Goal: Information Seeking & Learning: Find specific page/section

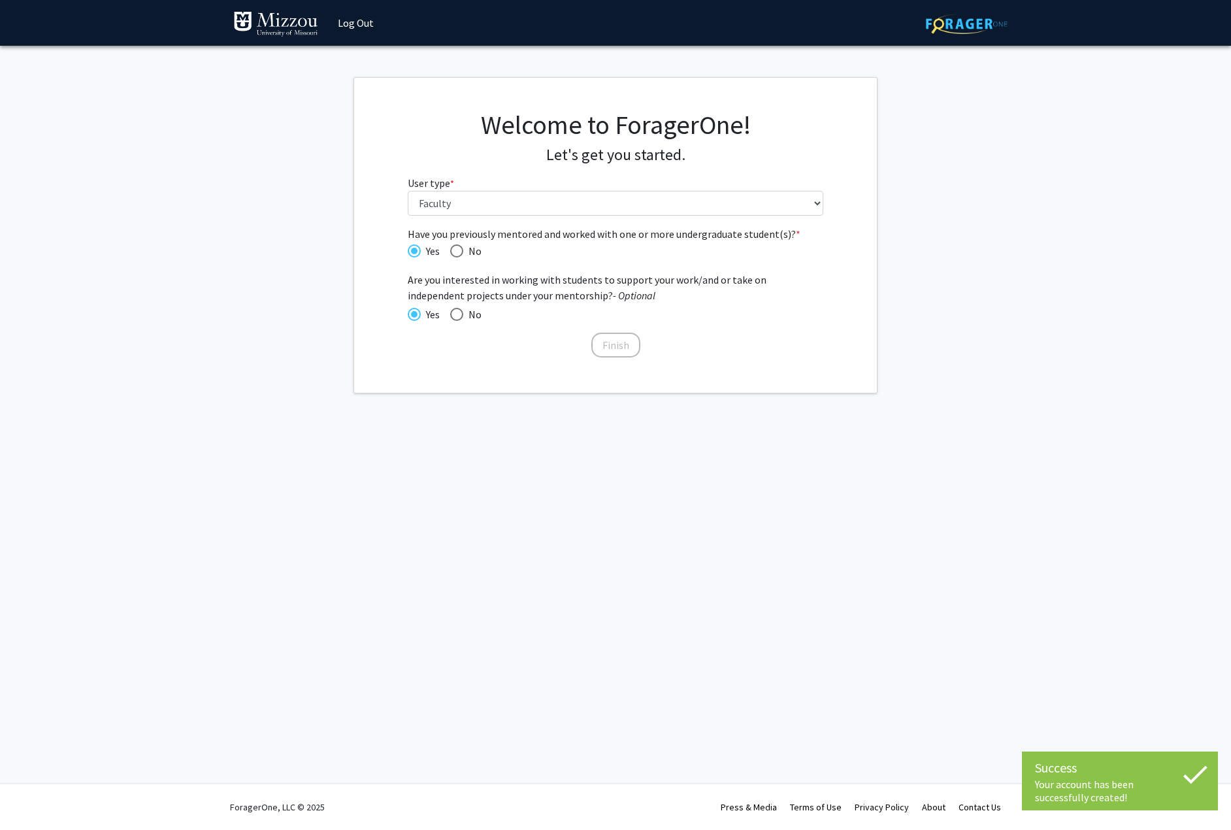
select select "5: faculty"
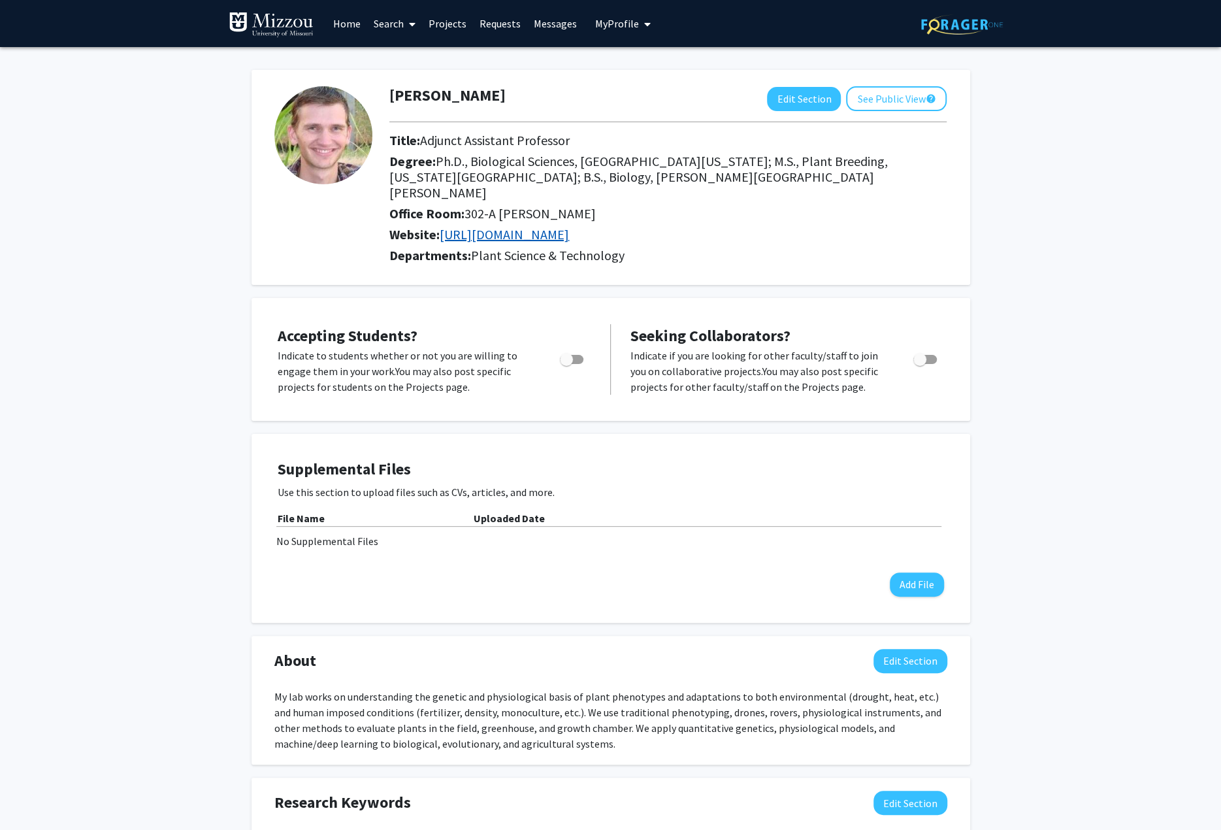
click at [569, 226] on link "[URL][DOMAIN_NAME]" at bounding box center [504, 234] width 129 height 16
click at [572, 353] on span "Toggle" at bounding box center [566, 359] width 13 height 13
click at [567, 364] on input "Would you like to permit student requests?" at bounding box center [566, 364] width 1 height 1
checkbox input "true"
click at [924, 353] on span "Toggle" at bounding box center [920, 359] width 13 height 13
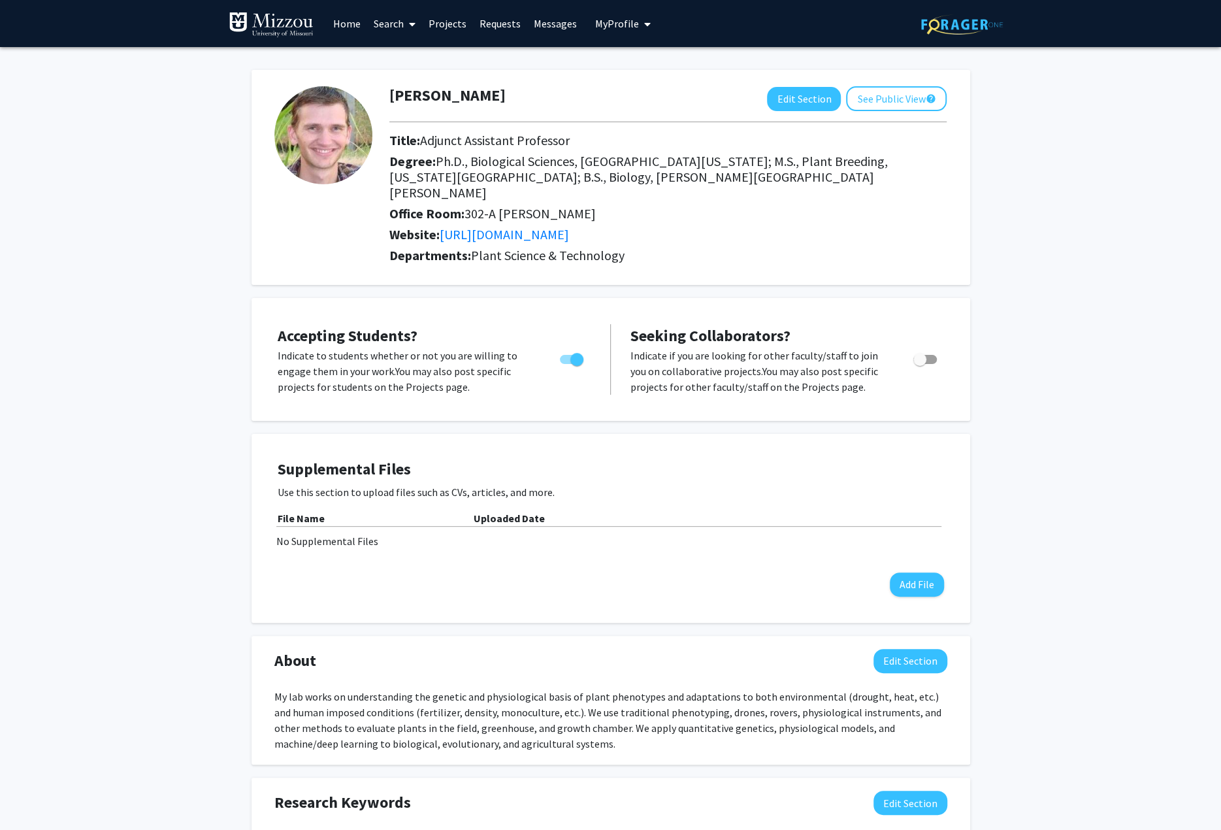
click at [920, 364] on input "Toggle" at bounding box center [919, 364] width 1 height 1
checkbox input "true"
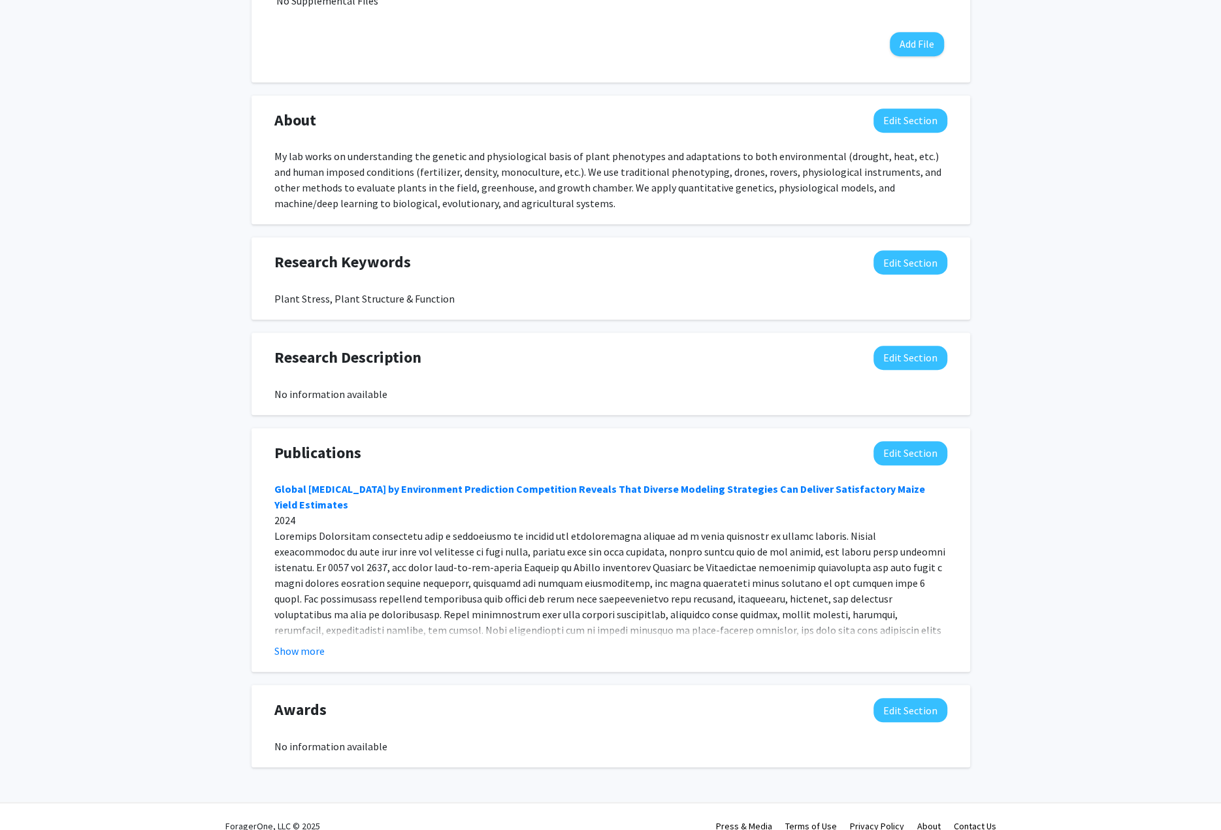
scroll to position [543, 0]
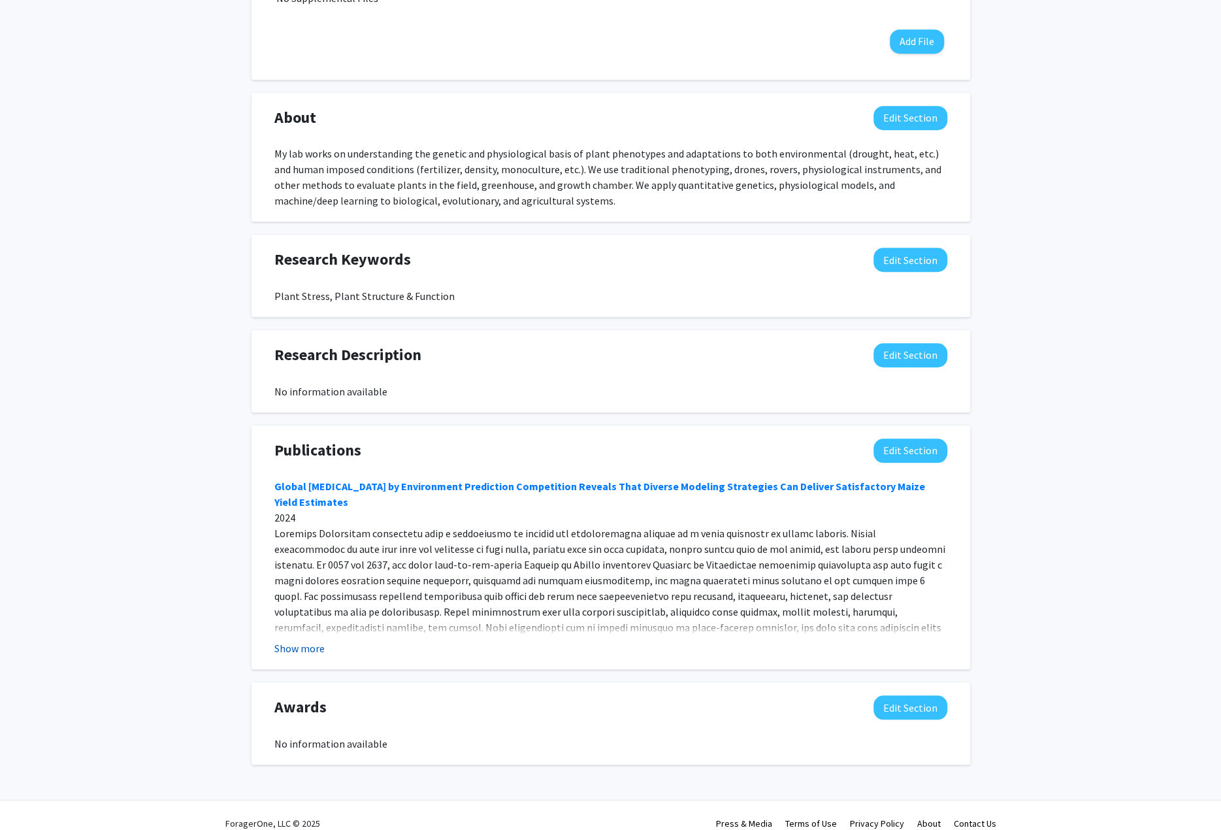
click at [301, 640] on button "Show more" at bounding box center [299, 648] width 50 height 16
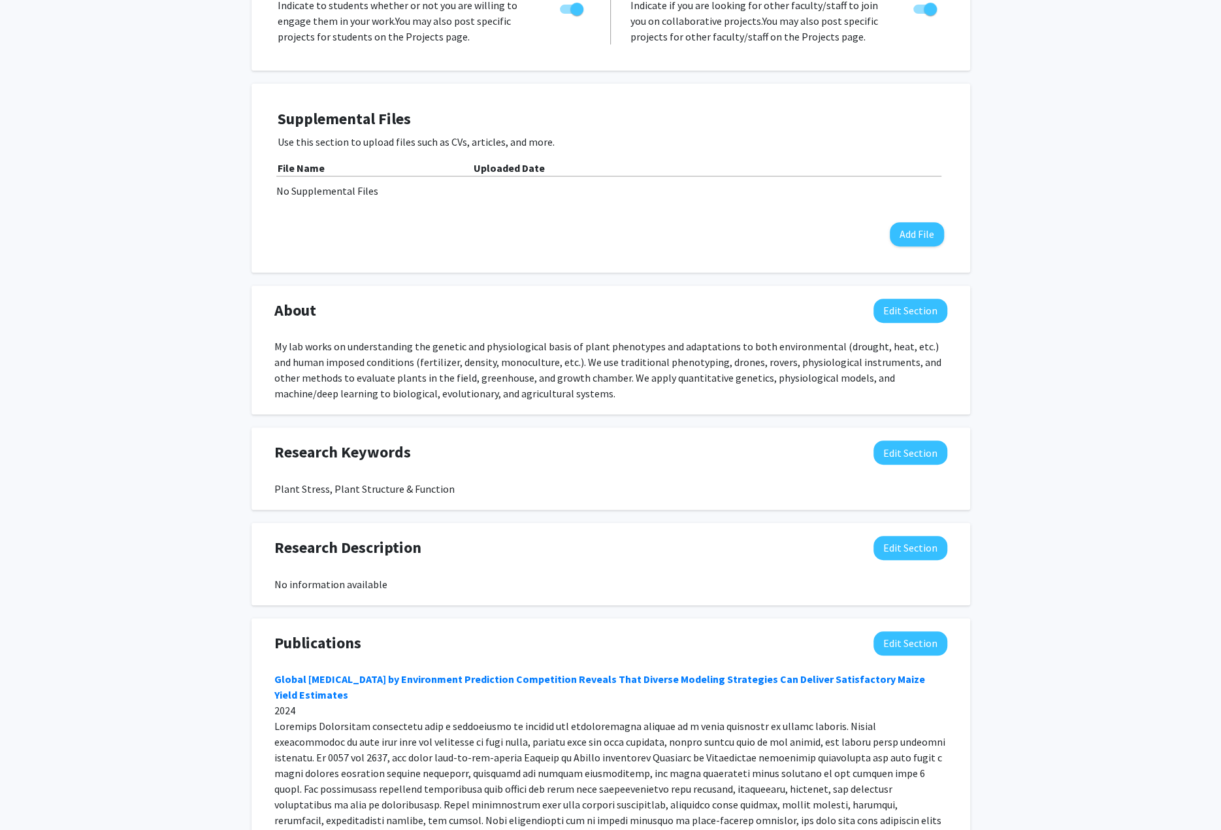
scroll to position [0, 0]
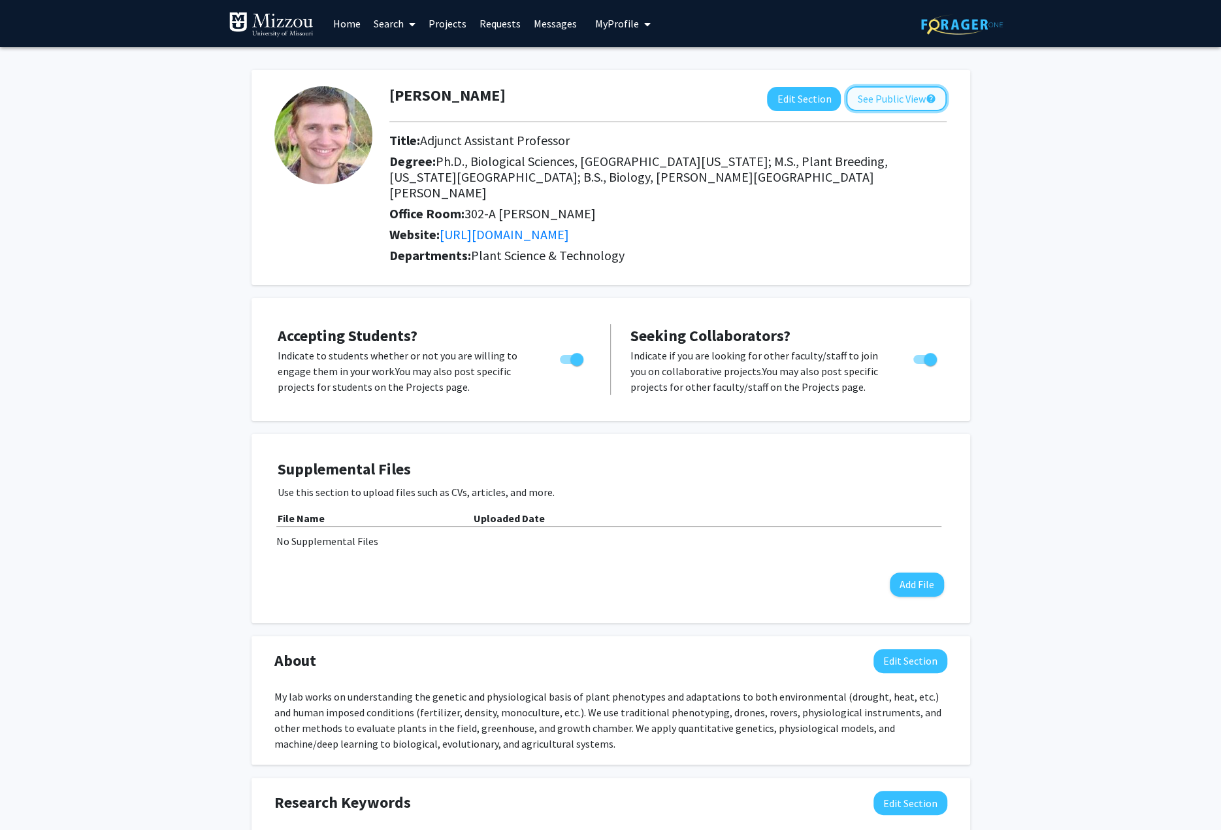
click at [905, 99] on button "See Public View help" at bounding box center [896, 98] width 101 height 25
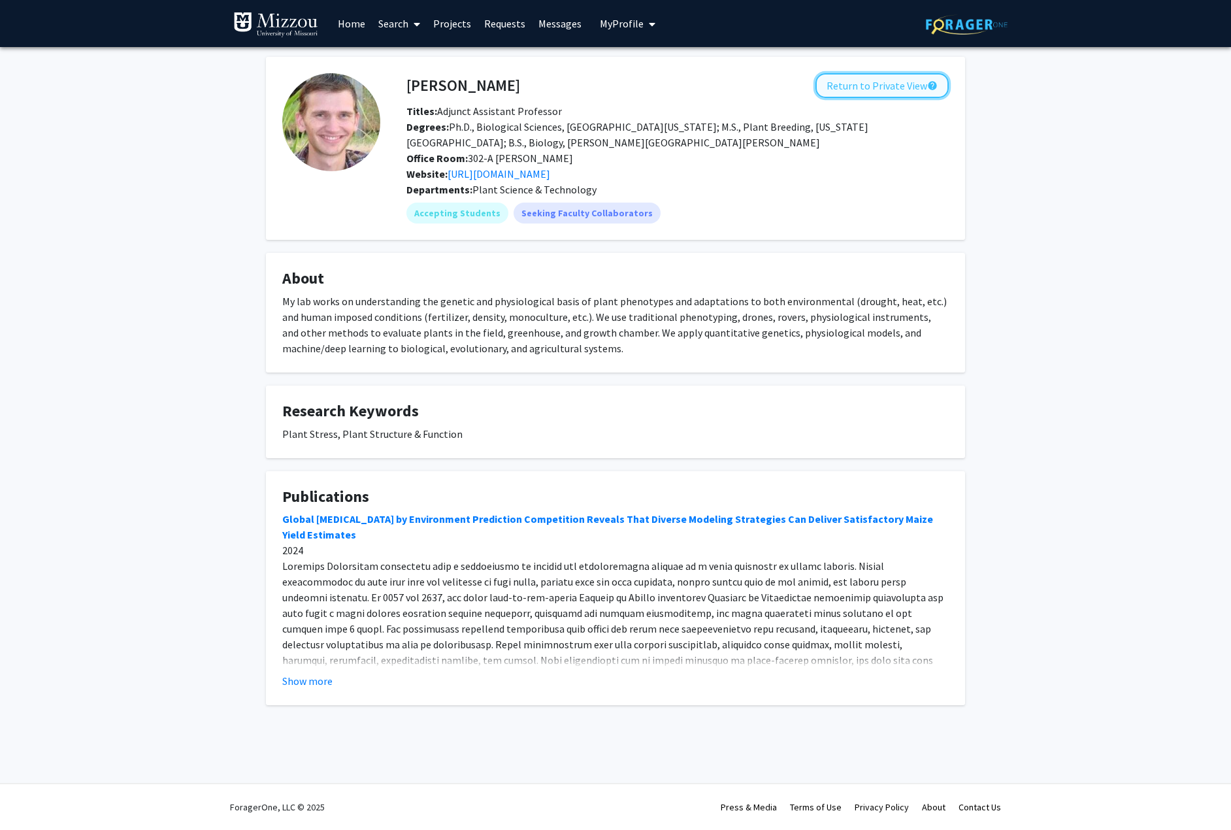
click at [882, 88] on button "Return to Private View help" at bounding box center [882, 85] width 133 height 25
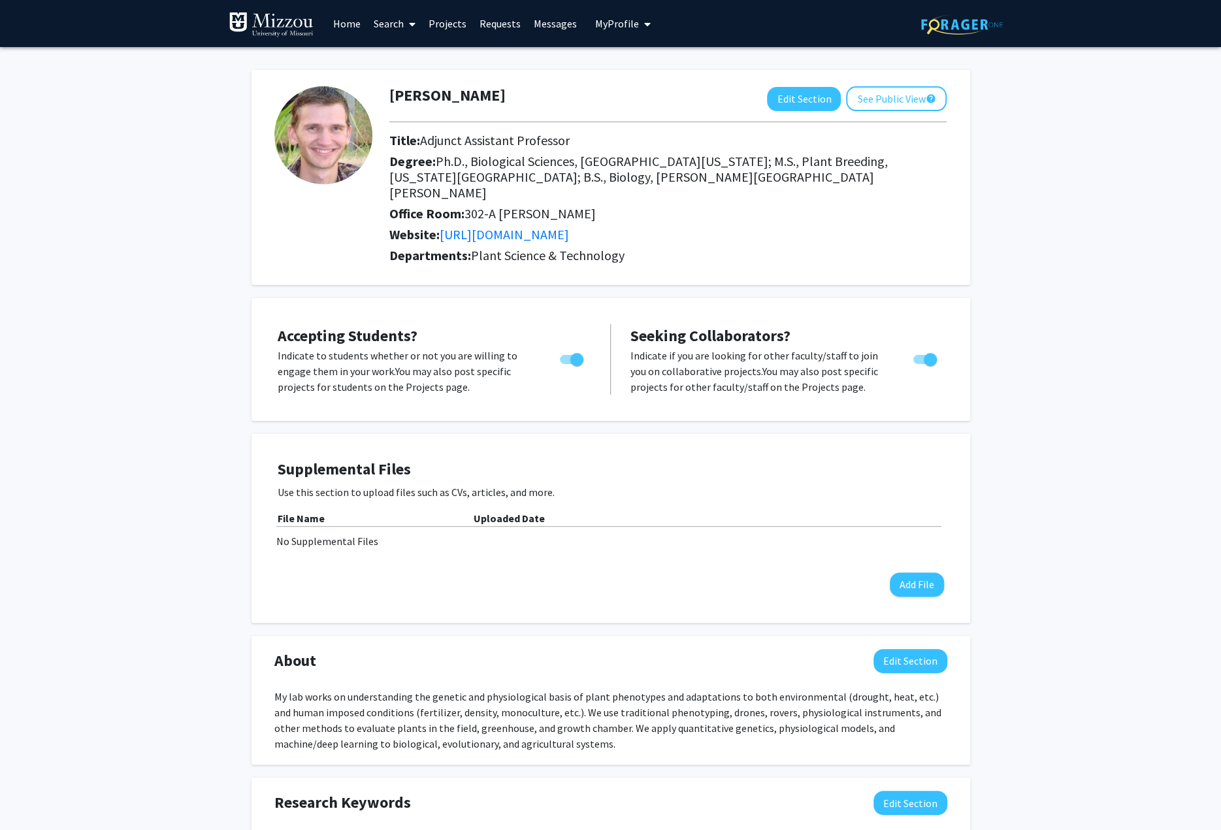
click at [634, 26] on span "My Profile" at bounding box center [617, 23] width 44 height 13
click at [553, 91] on div "[PERSON_NAME] Edit Section See Public View help" at bounding box center [668, 98] width 577 height 25
click at [401, 23] on link "Search" at bounding box center [394, 24] width 55 height 46
click at [420, 62] on span "Faculty/Staff" at bounding box center [415, 60] width 96 height 26
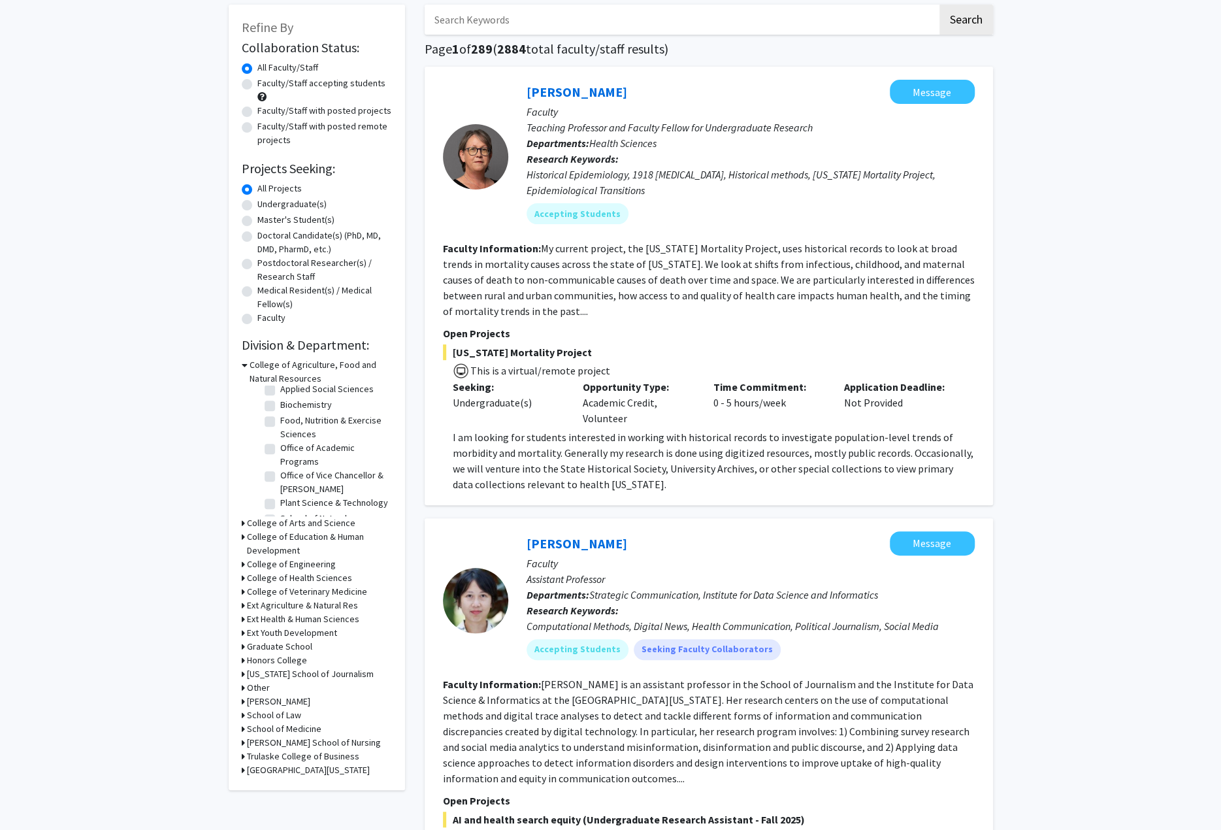
scroll to position [103, 0]
click at [280, 470] on label "Plant Science & Technology" at bounding box center [334, 477] width 108 height 14
click at [280, 470] on input "Plant Science & Technology" at bounding box center [284, 474] width 8 height 8
checkbox input "true"
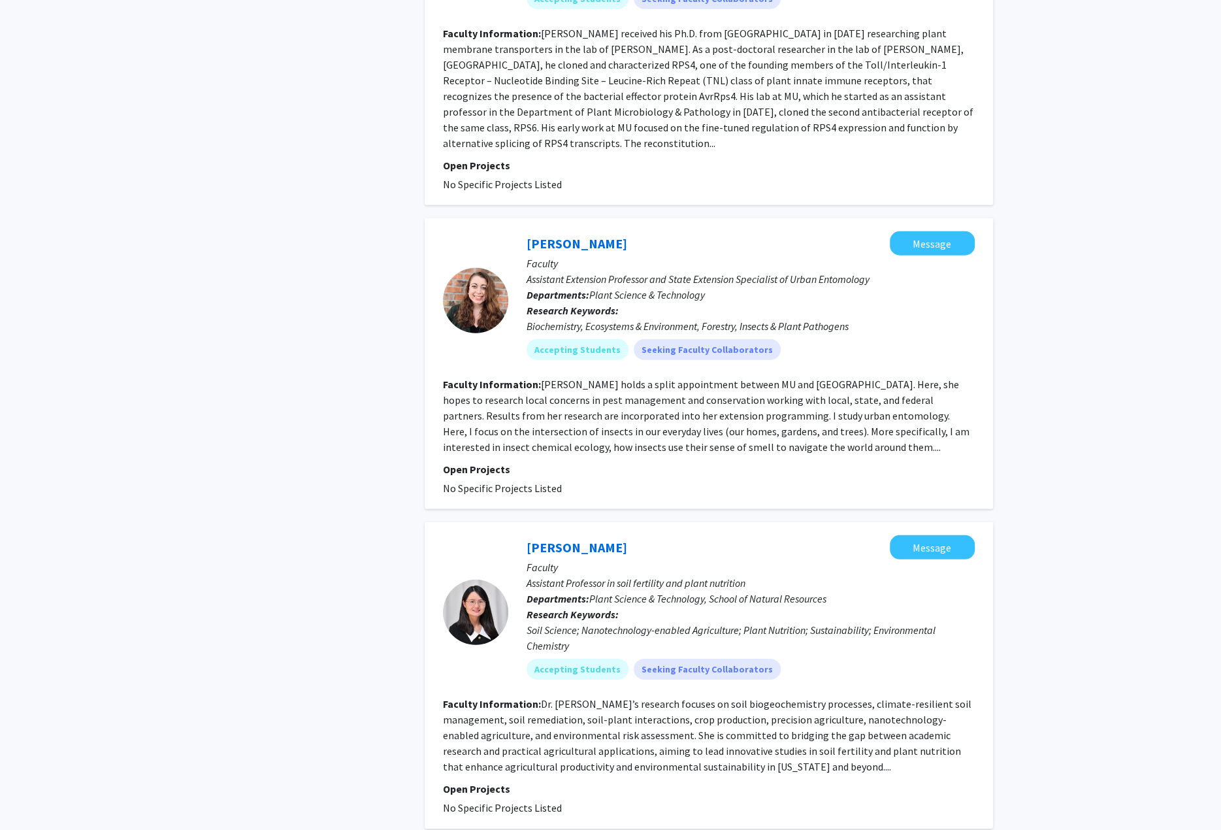
scroll to position [2614, 0]
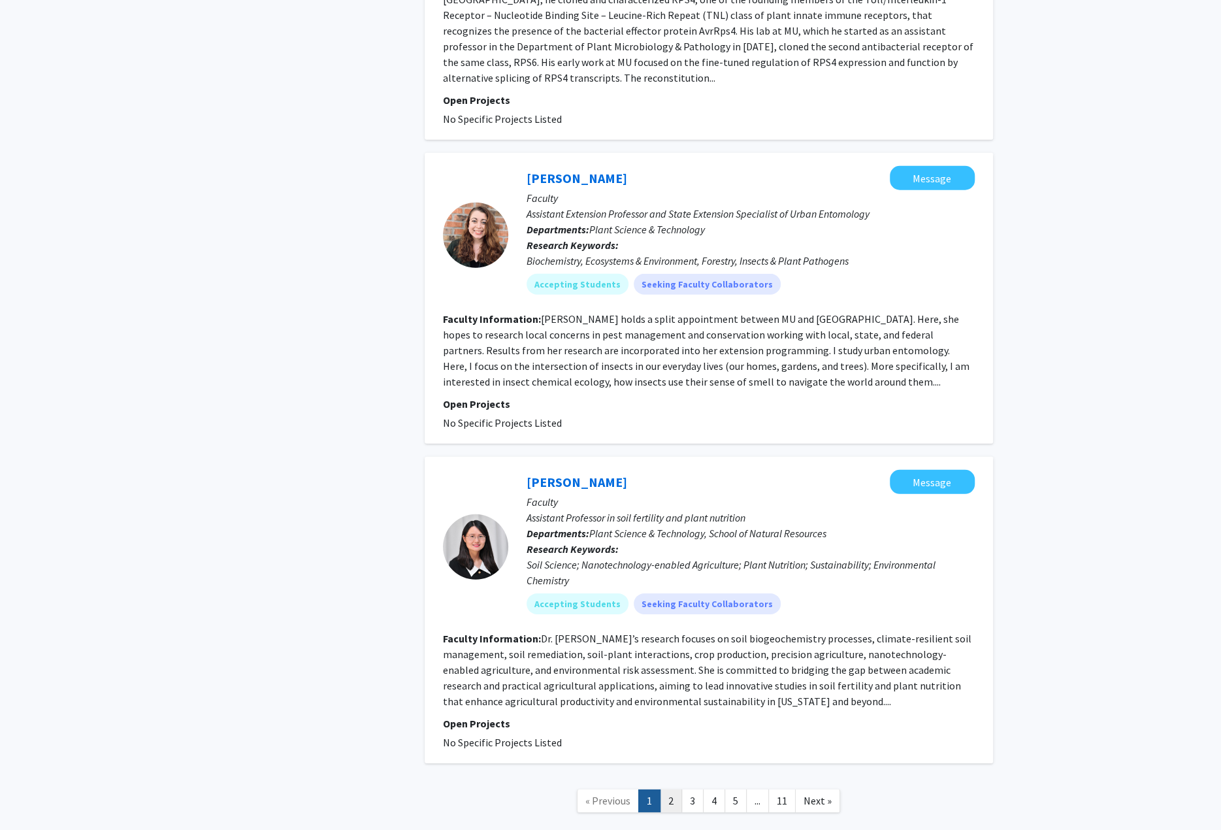
click at [670, 789] on link "2" at bounding box center [671, 800] width 22 height 23
